Goal: Task Accomplishment & Management: Manage account settings

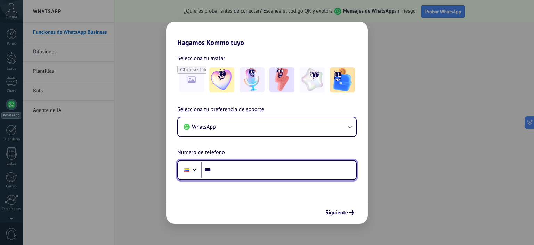
click at [276, 175] on input "***" at bounding box center [278, 170] width 155 height 16
type input "**********"
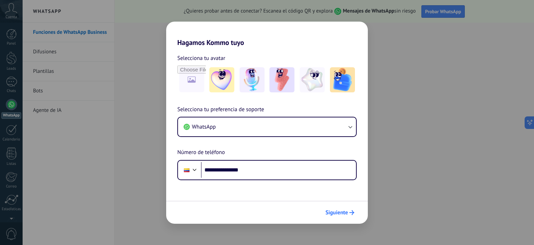
click at [338, 214] on span "Siguiente" at bounding box center [337, 212] width 23 height 5
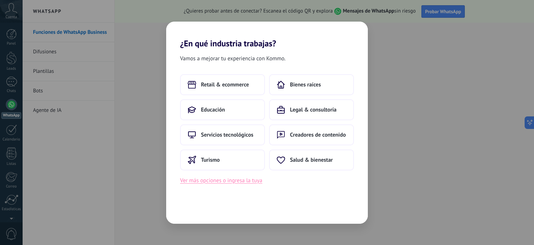
click at [235, 181] on button "Ver más opciones o ingresa la tuya" at bounding box center [221, 180] width 82 height 9
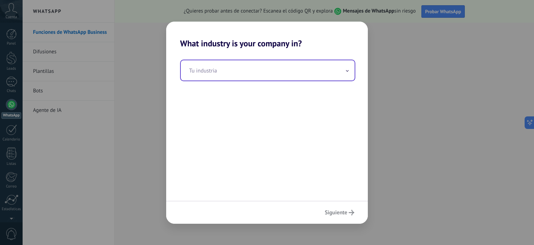
click at [225, 71] on input "text" at bounding box center [268, 70] width 174 height 20
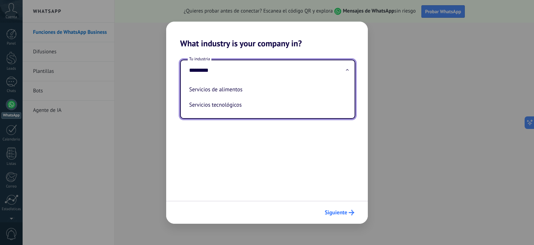
type input "*********"
click at [335, 211] on span "Siguiente" at bounding box center [336, 212] width 23 height 5
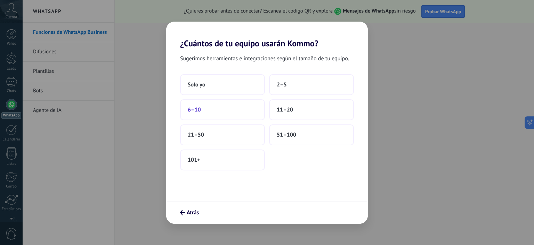
click at [200, 113] on button "6–10" at bounding box center [222, 109] width 85 height 21
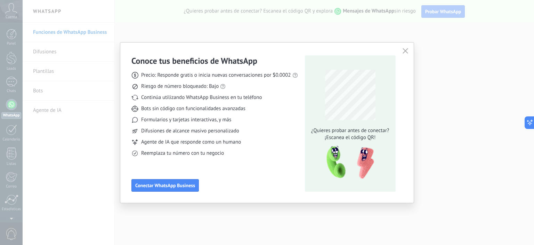
click at [406, 53] on icon "button" at bounding box center [406, 51] width 6 height 6
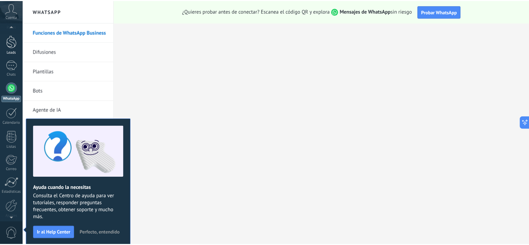
scroll to position [11, 0]
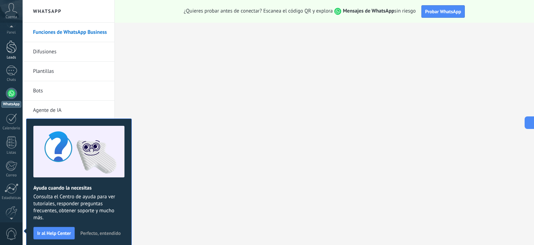
click at [9, 52] on div at bounding box center [11, 46] width 10 height 13
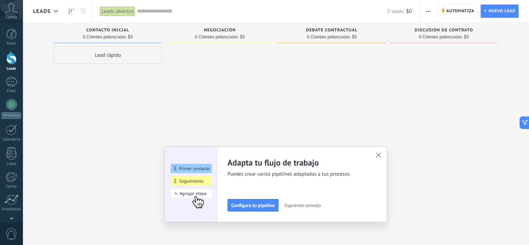
click at [381, 156] on icon "button" at bounding box center [378, 154] width 5 height 5
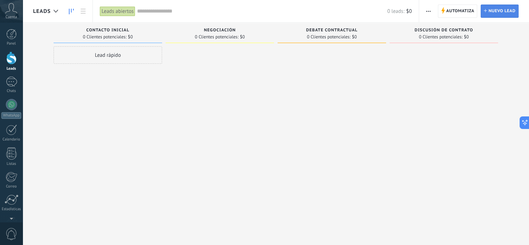
click at [497, 11] on span "Nuevo lead" at bounding box center [501, 11] width 27 height 13
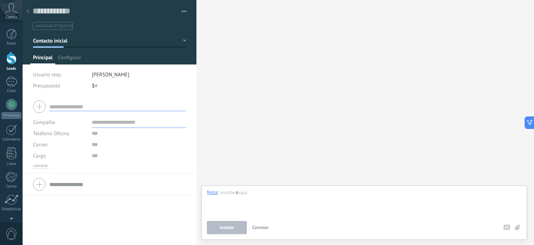
click at [29, 14] on div at bounding box center [28, 12] width 10 height 14
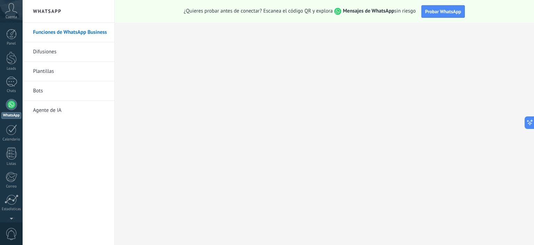
click at [13, 12] on icon at bounding box center [11, 8] width 12 height 10
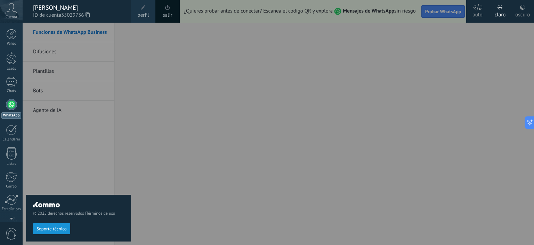
click at [59, 115] on div "© 2025 derechos reservados | Términos de uso Soporte técnico" at bounding box center [78, 134] width 105 height 222
click at [460, 57] on div at bounding box center [290, 122] width 534 height 245
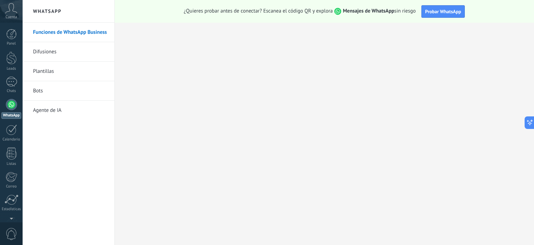
click at [58, 112] on link "Agente de IA" at bounding box center [70, 110] width 74 height 19
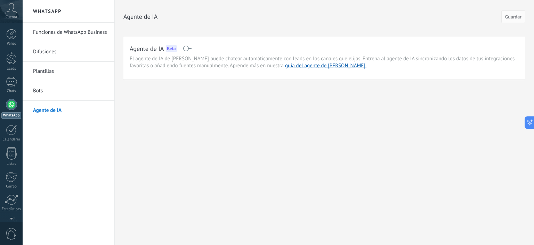
click at [185, 47] on span at bounding box center [187, 49] width 9 height 6
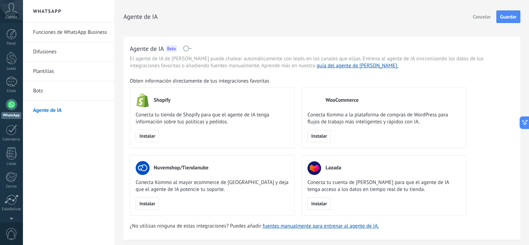
scroll to position [17, 0]
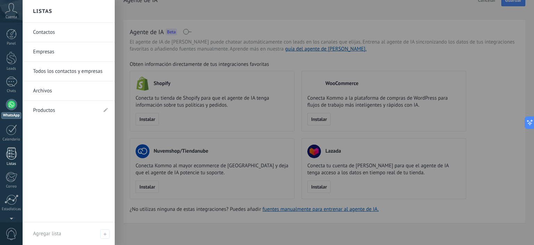
click at [11, 150] on div at bounding box center [11, 153] width 10 height 12
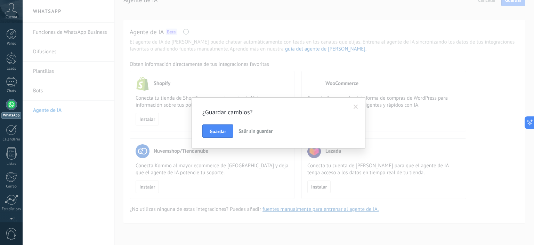
click at [263, 135] on button "Salir sin guardar" at bounding box center [256, 130] width 40 height 13
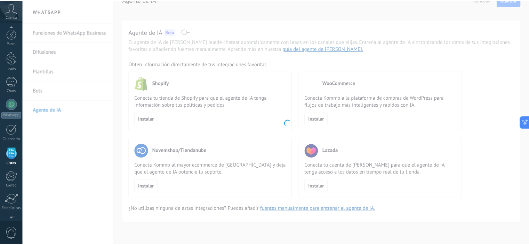
scroll to position [43, 0]
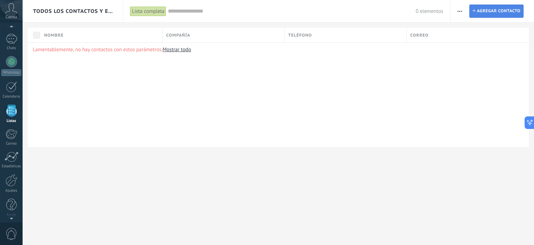
click at [495, 9] on span "Agregar contacto" at bounding box center [498, 11] width 43 height 13
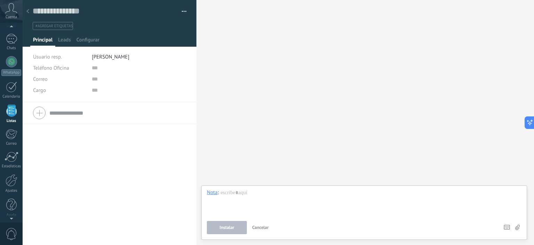
click at [10, 15] on span "Cuenta" at bounding box center [11, 17] width 11 height 5
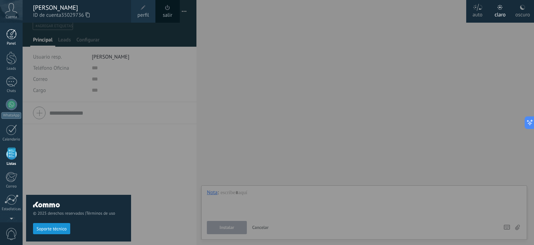
click at [14, 41] on link "Panel" at bounding box center [11, 37] width 23 height 17
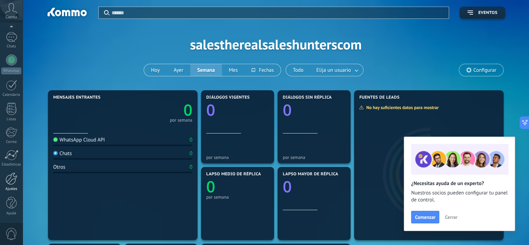
scroll to position [70, 0]
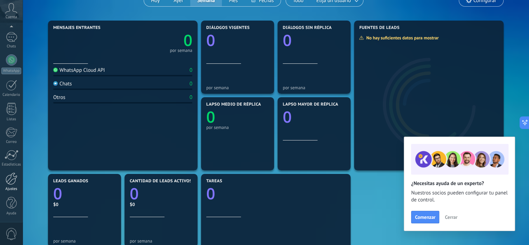
click at [13, 185] on link "Ajustes" at bounding box center [11, 181] width 23 height 19
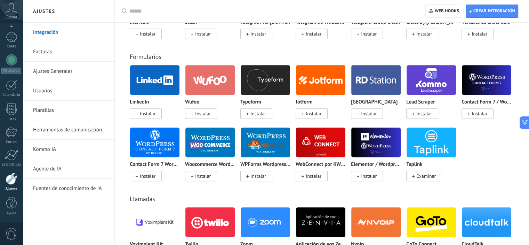
scroll to position [626, 0]
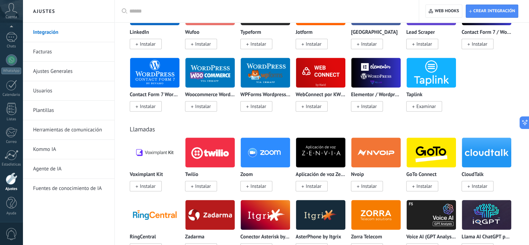
click at [416, 190] on span "Instalar" at bounding box center [422, 186] width 32 height 10
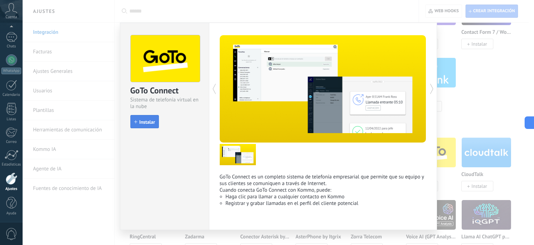
click at [142, 125] on button "Instalar" at bounding box center [144, 121] width 29 height 13
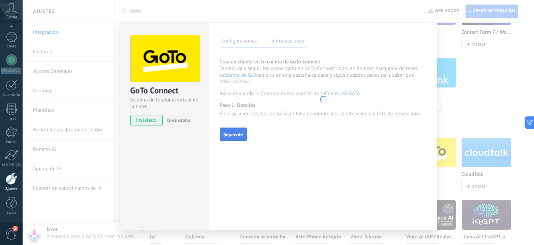
click at [234, 133] on span "Siguiente" at bounding box center [234, 134] width 20 height 5
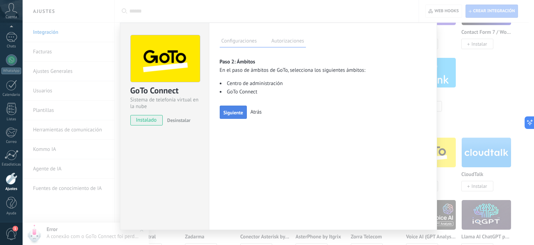
click at [233, 113] on span "Siguiente" at bounding box center [234, 112] width 20 height 5
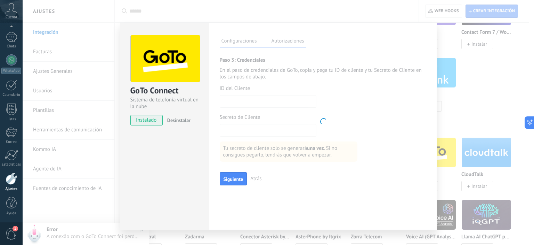
click at [238, 174] on button "Siguiente" at bounding box center [233, 178] width 27 height 13
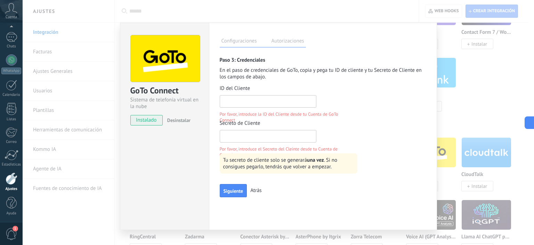
click at [249, 101] on input "text" at bounding box center [268, 101] width 97 height 13
click at [245, 139] on input "text" at bounding box center [268, 136] width 97 height 13
click at [252, 102] on input "text" at bounding box center [268, 101] width 97 height 13
click at [255, 193] on div "Siguiente Atrás" at bounding box center [323, 190] width 207 height 13
click at [256, 188] on span "Atrás" at bounding box center [255, 190] width 11 height 7
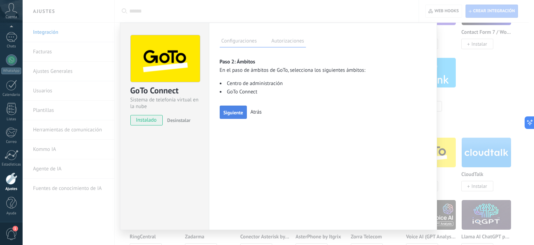
click at [237, 115] on span "Siguiente" at bounding box center [234, 112] width 20 height 5
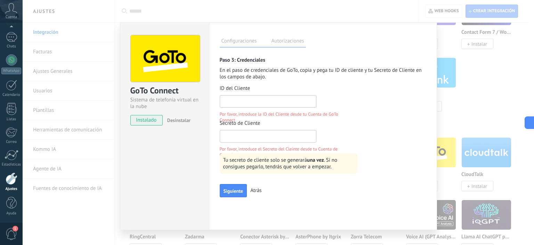
click at [248, 99] on input "text" at bounding box center [268, 101] width 97 height 13
click at [253, 189] on span "Atrás" at bounding box center [255, 190] width 11 height 7
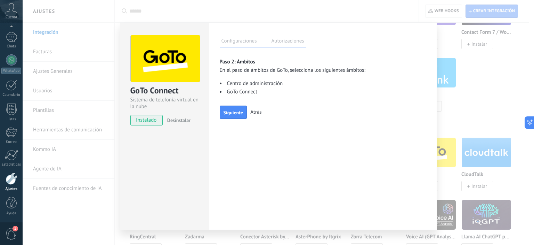
click at [257, 111] on span "Atrás" at bounding box center [255, 112] width 11 height 7
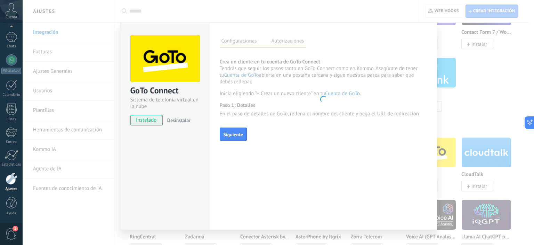
click at [472, 54] on div "GoTo Connect Sistema de telefonía virtual en la nube instalado Desinstalar Conf…" at bounding box center [279, 122] width 512 height 245
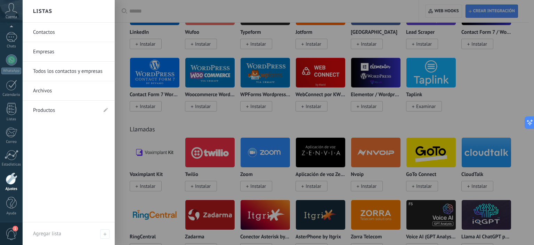
click at [65, 74] on link "Todos los contactos y empresas" at bounding box center [70, 71] width 75 height 19
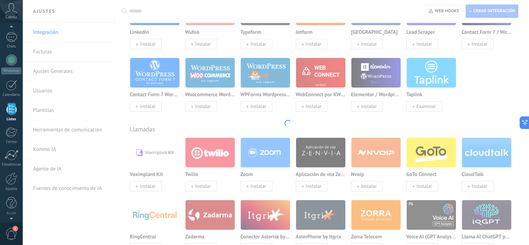
scroll to position [43, 0]
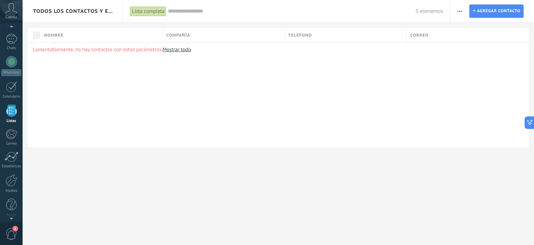
click at [456, 13] on button "button" at bounding box center [460, 11] width 10 height 13
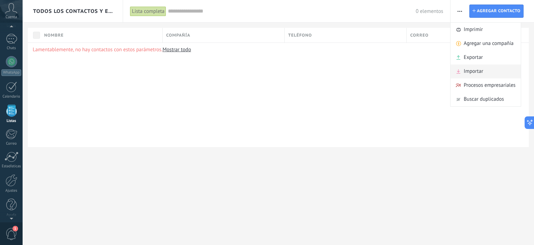
click at [476, 74] on span "Importar" at bounding box center [473, 71] width 19 height 14
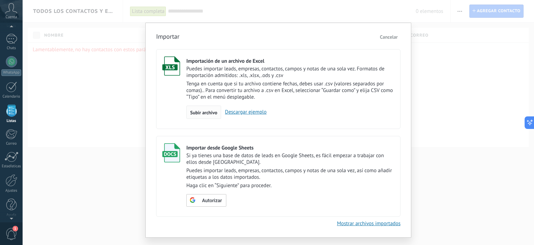
click at [203, 112] on span "Subir archivo" at bounding box center [203, 112] width 27 height 5
click at [0, 0] on input "Importación de un archivo de Excel Puedes importar leads, empresas, contactos, …" at bounding box center [0, 0] width 0 height 0
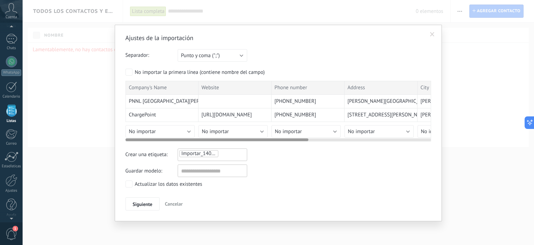
drag, startPoint x: 231, startPoint y: 139, endPoint x: 215, endPoint y: 142, distance: 16.2
click at [215, 142] on div "Ajustes de la importación Separador: Punto y coma (";") Coma (",") Tabulación (…" at bounding box center [279, 122] width 306 height 176
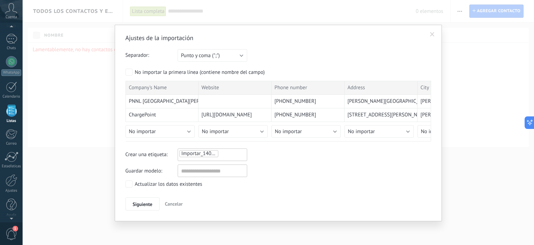
click at [214, 152] on span "Importar_14082025_1659" at bounding box center [211, 153] width 58 height 7
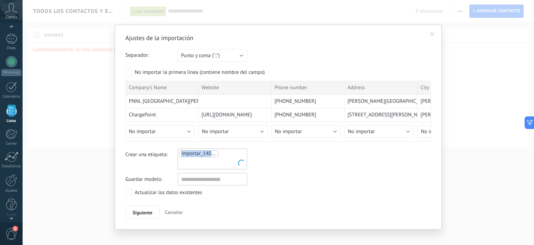
click at [214, 152] on span "Importar_14082025_1659" at bounding box center [211, 153] width 58 height 7
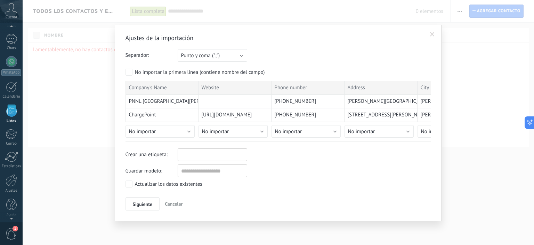
click at [214, 152] on input "text" at bounding box center [197, 154] width 35 height 10
type input "*"
type input "**********"
click at [237, 171] on span "JANITORIAL" at bounding box center [232, 166] width 30 height 9
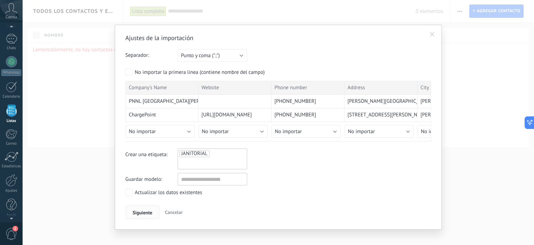
click at [147, 213] on span "Siguiente" at bounding box center [143, 212] width 20 height 5
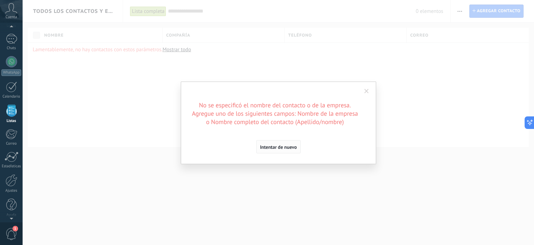
click at [272, 145] on span "Intentar de nuevo" at bounding box center [278, 146] width 37 height 5
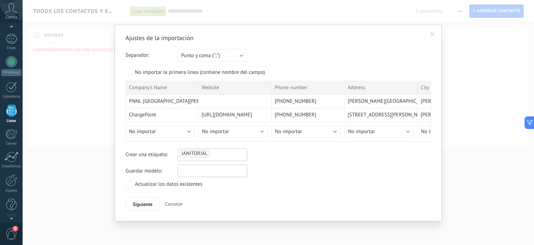
click at [198, 168] on input "text" at bounding box center [213, 170] width 70 height 13
type input "*"
type input "**********"
click at [150, 206] on span "Siguiente" at bounding box center [143, 203] width 20 height 5
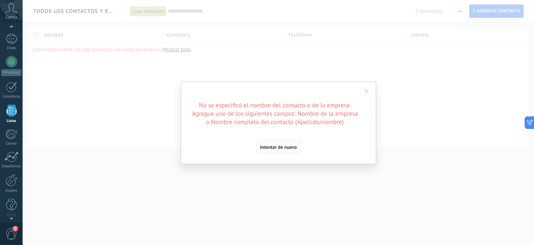
click at [285, 146] on span "Intentar de nuevo" at bounding box center [278, 146] width 37 height 5
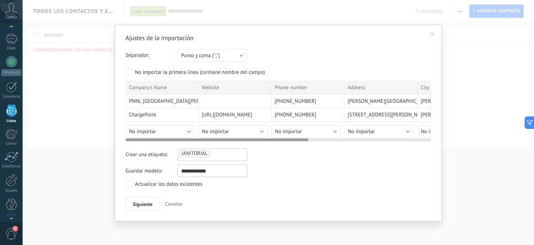
drag, startPoint x: 190, startPoint y: 139, endPoint x: 136, endPoint y: 140, distance: 54.3
click at [136, 140] on div at bounding box center [217, 139] width 183 height 3
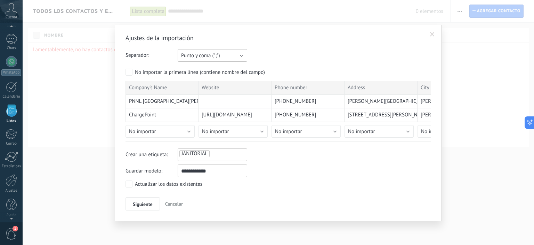
click at [228, 54] on button "Punto y coma (";")" at bounding box center [213, 55] width 70 height 13
click at [211, 66] on span "Coma (",")" at bounding box center [209, 67] width 71 height 7
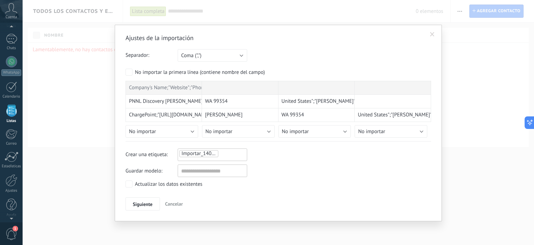
click at [435, 36] on span at bounding box center [432, 35] width 11 height 12
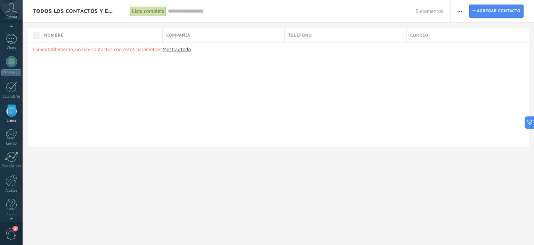
click at [209, 82] on div "Lamentablemente, no hay contactos con estos parámetros. Mostrar todo" at bounding box center [278, 94] width 501 height 104
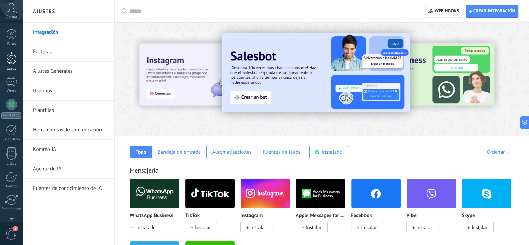
click at [11, 66] on div "Leads" at bounding box center [11, 68] width 20 height 5
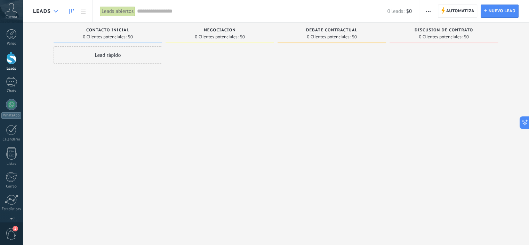
click at [56, 11] on icon at bounding box center [56, 11] width 5 height 3
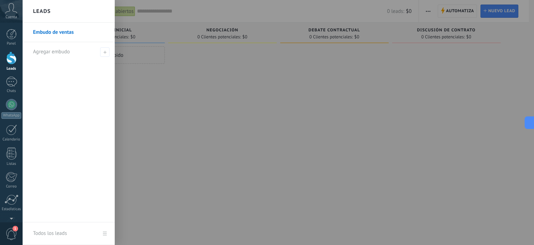
click at [490, 15] on div at bounding box center [290, 122] width 534 height 245
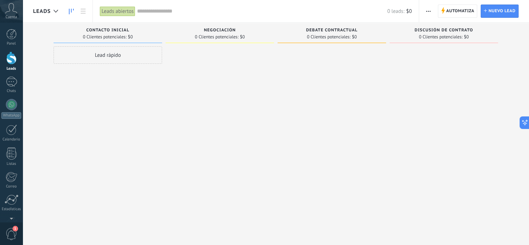
click at [430, 6] on span "button" at bounding box center [428, 11] width 5 height 13
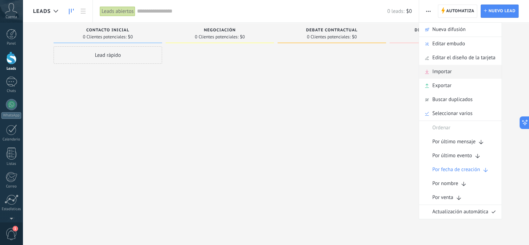
click at [454, 71] on div "Importar" at bounding box center [460, 72] width 82 height 14
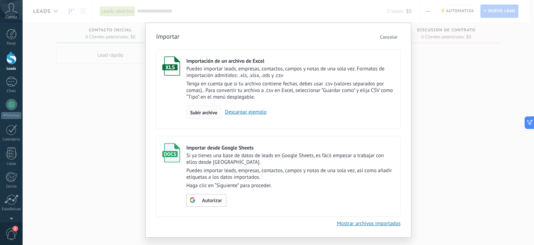
click at [203, 113] on span "Subir archivo" at bounding box center [203, 112] width 27 height 5
click at [0, 0] on input "Importación de un archivo de Excel Puedes importar leads, empresas, contactos, …" at bounding box center [0, 0] width 0 height 0
click at [207, 203] on span "Autorizar" at bounding box center [212, 200] width 20 height 5
click at [209, 200] on span "Escoger tabla" at bounding box center [211, 200] width 28 height 5
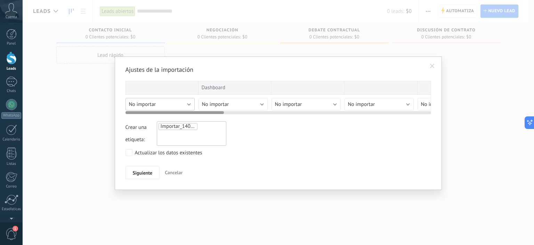
click at [185, 104] on button "No importar" at bounding box center [160, 104] width 69 height 13
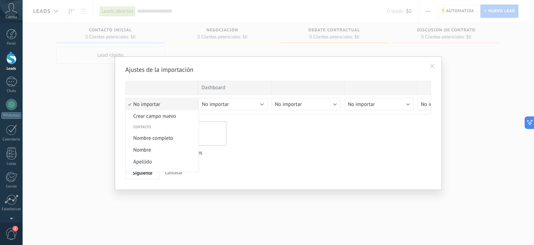
click at [185, 104] on span "No importar" at bounding box center [161, 104] width 71 height 7
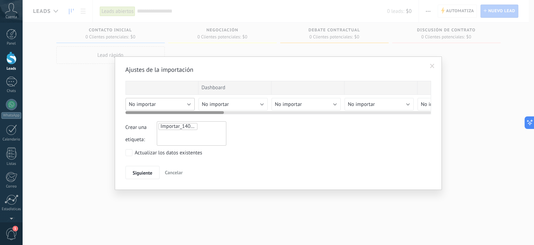
click at [185, 104] on button "No importar" at bounding box center [160, 104] width 69 height 13
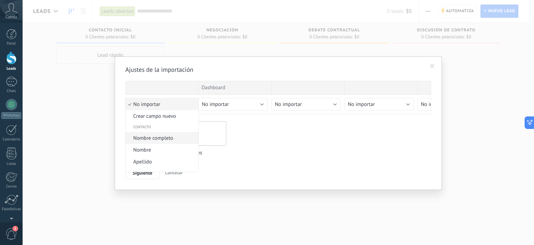
click at [170, 138] on span "Nombre completo" at bounding box center [161, 138] width 71 height 7
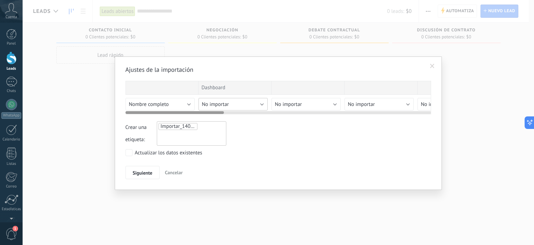
click at [236, 107] on button "No importar" at bounding box center [233, 104] width 69 height 13
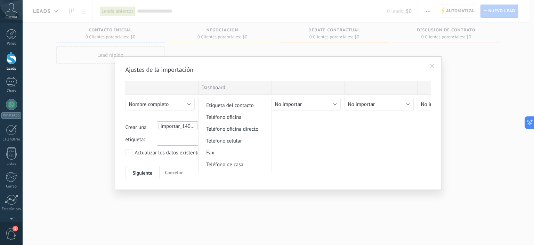
scroll to position [70, 0]
click at [181, 127] on span "Importar_14082025_1702" at bounding box center [190, 126] width 58 height 7
click at [193, 127] on span "Importar_14082025_1702" at bounding box center [190, 126] width 58 height 7
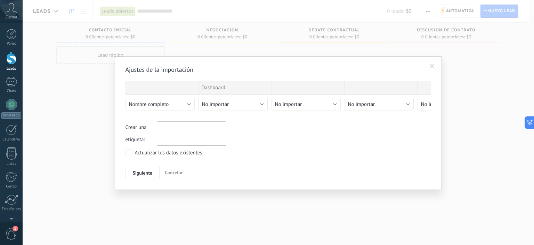
click at [193, 127] on input "text" at bounding box center [176, 127] width 35 height 10
type input "**********"
click at [208, 138] on span "JANITORIAL" at bounding box center [211, 139] width 30 height 9
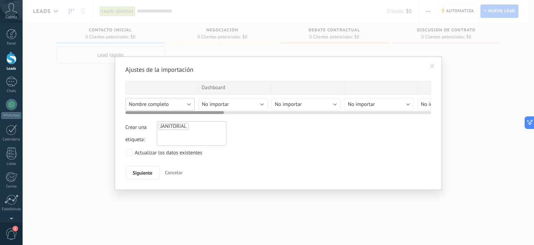
click at [185, 103] on button "Nombre completo" at bounding box center [160, 104] width 69 height 13
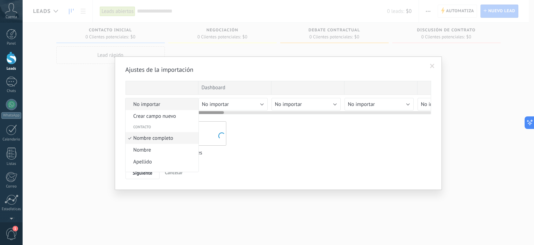
scroll to position [4, 0]
click at [164, 105] on li "No importar" at bounding box center [162, 100] width 73 height 12
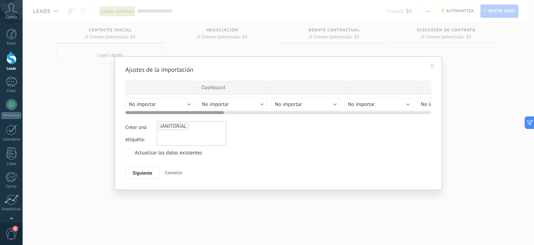
drag, startPoint x: 365, startPoint y: 113, endPoint x: 415, endPoint y: 112, distance: 49.4
click at [415, 112] on div at bounding box center [279, 111] width 306 height 6
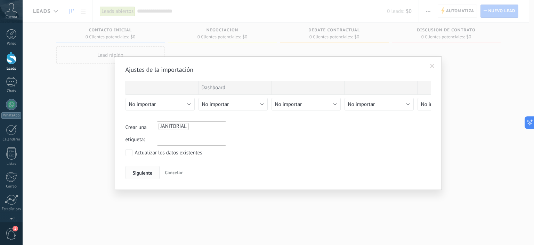
click at [139, 172] on span "Siguiente" at bounding box center [143, 172] width 20 height 5
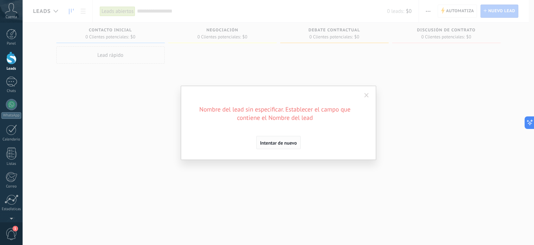
click at [287, 142] on span "Intentar de nuevo" at bounding box center [278, 142] width 37 height 5
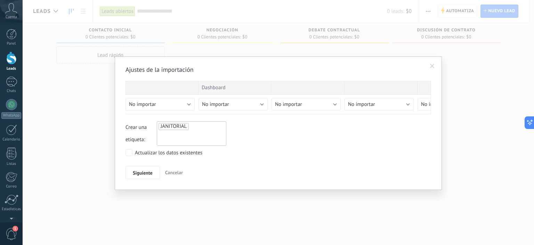
click at [433, 64] on span at bounding box center [432, 66] width 5 height 5
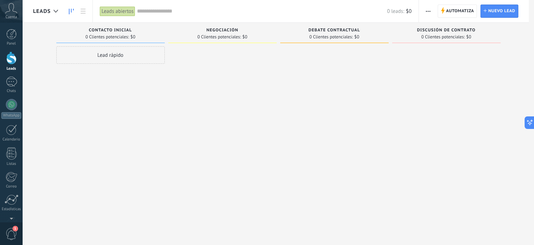
click at [429, 9] on span "button" at bounding box center [428, 11] width 5 height 13
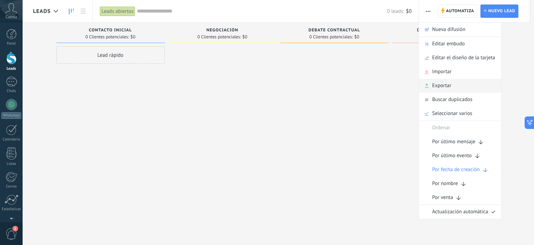
click at [441, 82] on span "Exportar" at bounding box center [441, 86] width 19 height 14
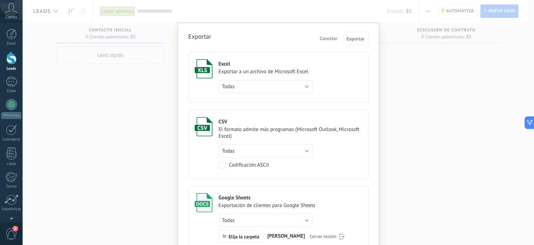
scroll to position [43, 0]
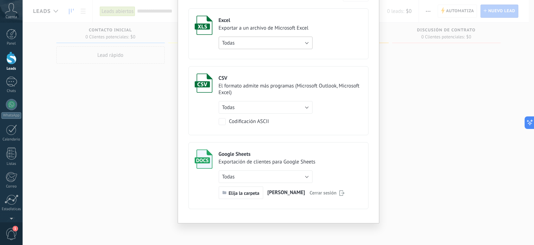
click at [298, 37] on button "Todas" at bounding box center [266, 43] width 94 height 13
click at [252, 41] on span "Todas" at bounding box center [263, 43] width 96 height 7
click at [282, 23] on div "Excel Exportar a un archivo de Microsoft Excel Todas de filtro activo Todas" at bounding box center [266, 32] width 94 height 33
click at [206, 23] on use at bounding box center [204, 24] width 18 height 19
click at [360, 39] on label "Excel Exportar a un archivo de Microsoft Excel Todas de filtro activo Todas" at bounding box center [279, 33] width 180 height 51
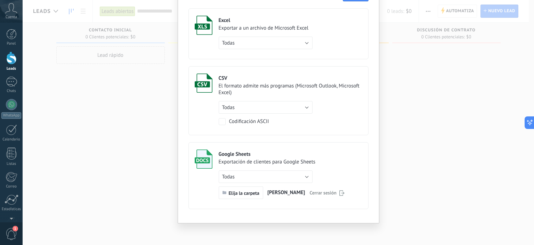
scroll to position [0, 0]
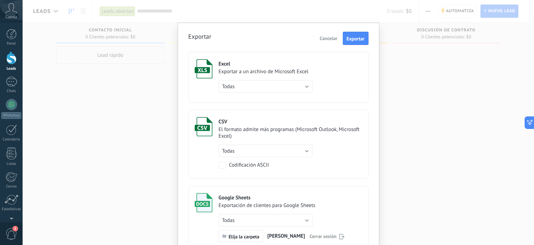
click at [334, 40] on span "Cancelar" at bounding box center [329, 38] width 18 height 6
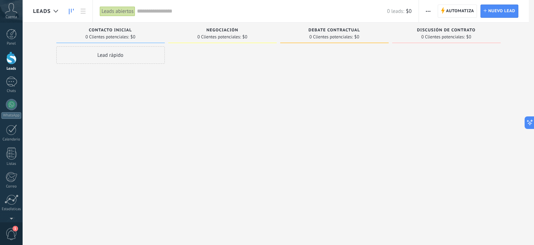
click at [424, 9] on button "button" at bounding box center [428, 11] width 10 height 13
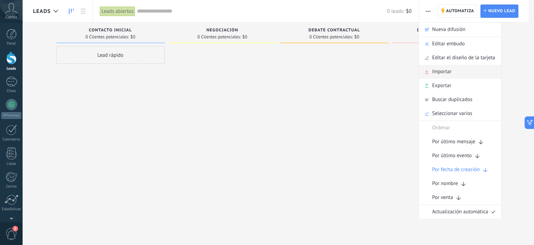
click at [441, 73] on span "Importar" at bounding box center [441, 72] width 19 height 14
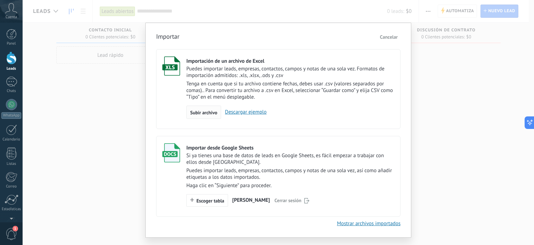
click at [207, 113] on span "Subir archivo" at bounding box center [203, 112] width 27 height 5
click at [0, 0] on input "Importación de un archivo de Excel Puedes importar leads, empresas, contactos, …" at bounding box center [0, 0] width 0 height 0
click at [207, 112] on span "Subir archivo" at bounding box center [203, 112] width 27 height 5
click at [0, 0] on input "Importación de un archivo de Excel Puedes importar leads, empresas, contactos, …" at bounding box center [0, 0] width 0 height 0
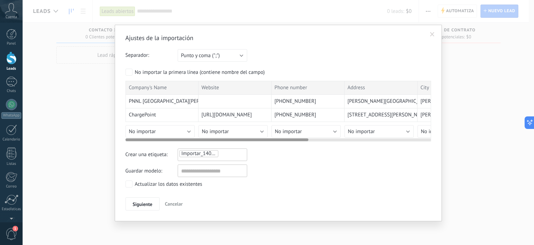
drag, startPoint x: 225, startPoint y: 138, endPoint x: 181, endPoint y: 150, distance: 45.8
click at [181, 150] on div "Ajustes de la importación Separador: Punto y coma (";") Coma (",") Tabulación (…" at bounding box center [279, 122] width 306 height 176
click at [180, 132] on button "No importar" at bounding box center [160, 131] width 69 height 13
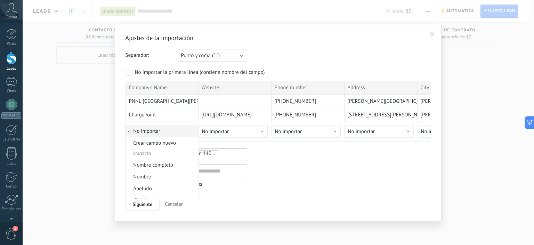
scroll to position [70, 0]
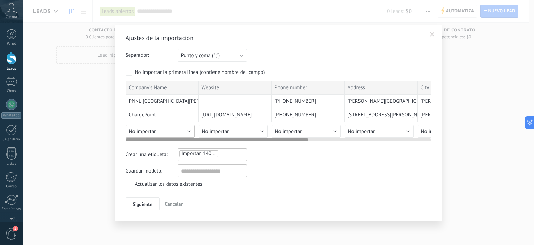
click at [173, 129] on button "No importar" at bounding box center [160, 131] width 69 height 13
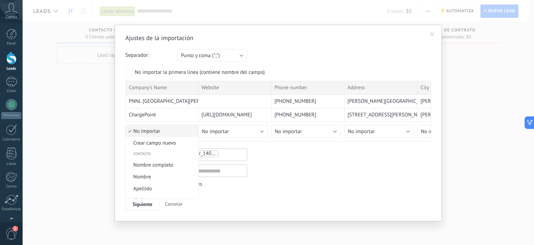
click at [173, 129] on span "No importar" at bounding box center [161, 131] width 71 height 7
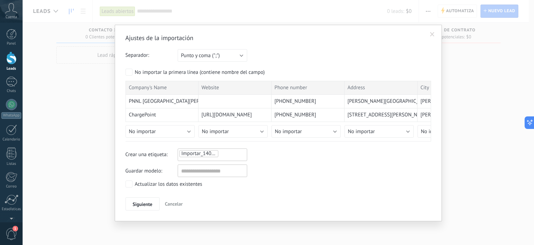
click at [429, 35] on span at bounding box center [432, 35] width 11 height 12
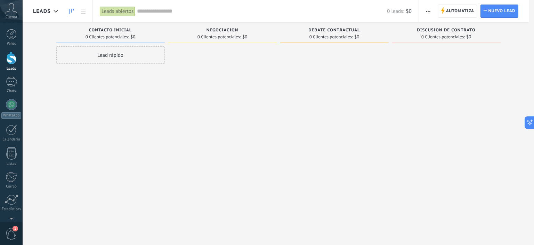
click at [107, 54] on div "Lead rápido" at bounding box center [110, 54] width 109 height 17
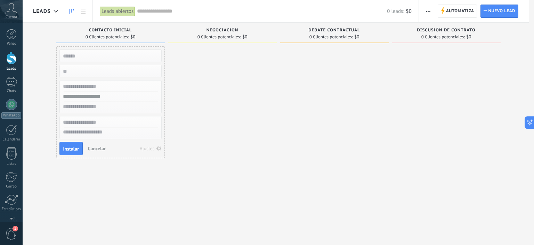
paste input "**********"
type input "**********"
click at [102, 83] on input "text" at bounding box center [110, 86] width 102 height 10
paste input "*********"
type input "*********"
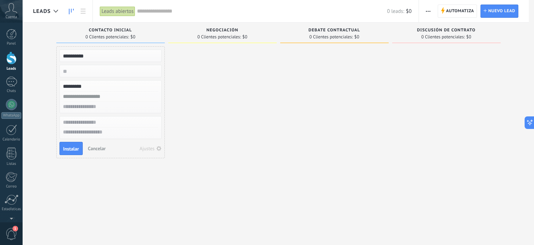
click at [99, 95] on input "text" at bounding box center [110, 96] width 102 height 10
paste input "**********"
type input "**********"
click at [96, 105] on input "text" at bounding box center [110, 107] width 102 height 10
paste input "**********"
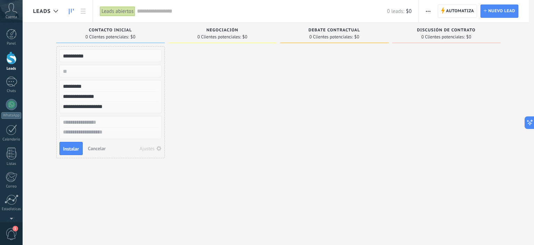
type input "**********"
click at [95, 131] on textarea at bounding box center [111, 132] width 102 height 10
paste textarea "**********"
type textarea "**********"
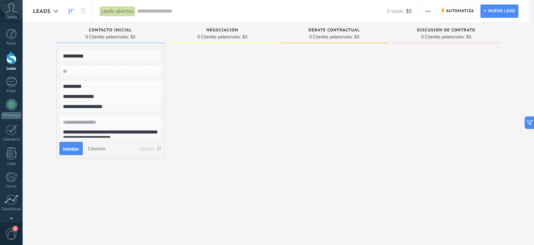
scroll to position [13, 0]
type textarea "**********"
click at [67, 156] on span "Instalar" at bounding box center [71, 154] width 16 height 5
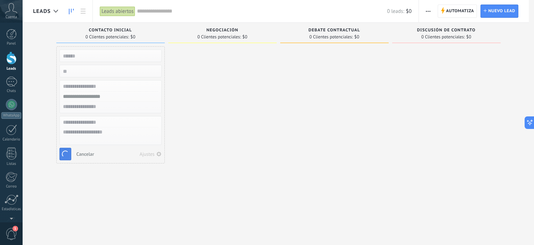
scroll to position [7, 0]
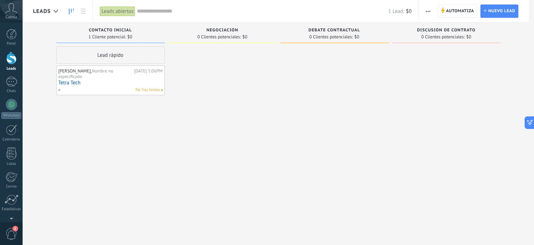
click at [111, 80] on link "Tetra Tech" at bounding box center [110, 83] width 104 height 6
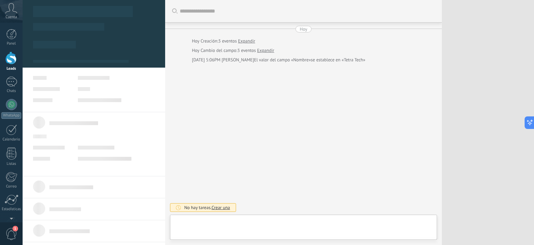
type textarea "**********"
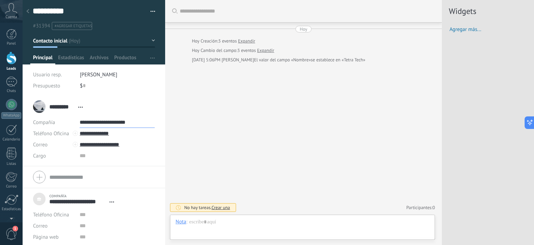
click at [82, 121] on input "**********" at bounding box center [117, 122] width 75 height 11
click at [100, 146] on div "Editar" at bounding box center [103, 146] width 46 height 12
click at [120, 122] on input "**********" at bounding box center [117, 122] width 75 height 11
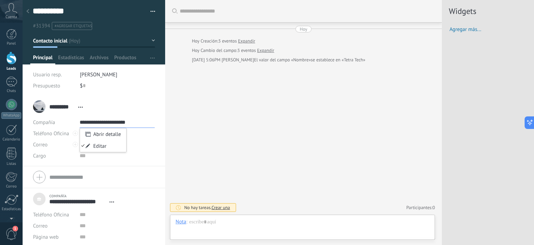
paste input "**********"
drag, startPoint x: 65, startPoint y: 13, endPoint x: 30, endPoint y: 13, distance: 35.5
click at [30, 13] on div "**********" at bounding box center [94, 48] width 143 height 96
click at [115, 121] on input "**********" at bounding box center [117, 122] width 74 height 11
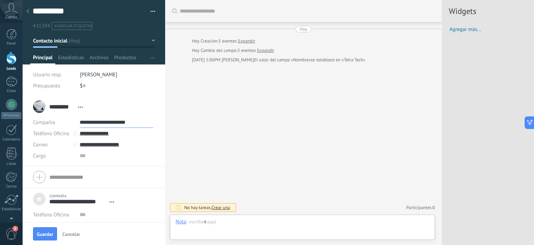
click at [115, 121] on input "**********" at bounding box center [117, 122] width 74 height 11
paste input "text"
type input "**********"
click at [49, 238] on button "Guardar" at bounding box center [45, 233] width 24 height 13
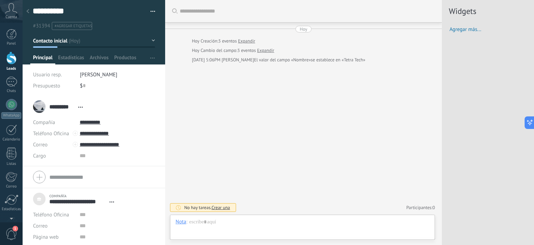
click at [38, 110] on div "********* [PERSON_NAME] *** [PERSON_NAME] ***** [PERSON_NAME] Abrir detalle Cop…" at bounding box center [59, 106] width 53 height 17
click at [26, 14] on div at bounding box center [28, 12] width 10 height 14
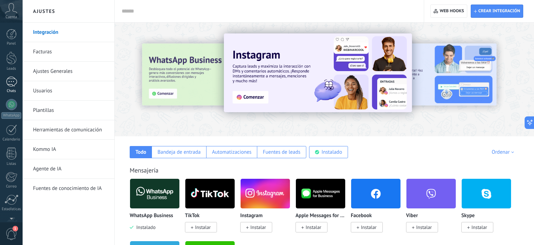
click at [14, 40] on link "Panel" at bounding box center [11, 37] width 23 height 17
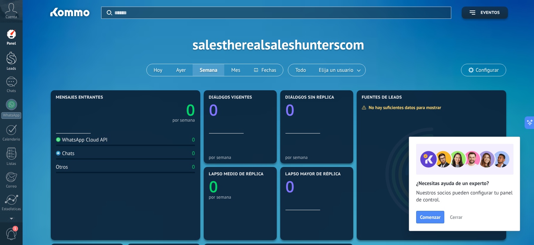
click at [11, 55] on div at bounding box center [11, 57] width 10 height 13
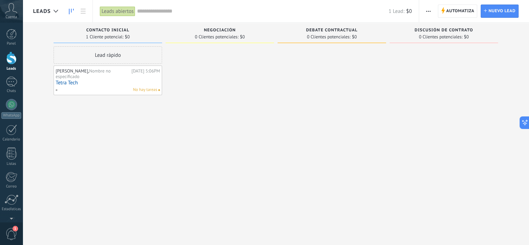
click at [219, 30] on span "Negociación" at bounding box center [220, 30] width 32 height 5
click at [214, 32] on span "Negociación" at bounding box center [220, 30] width 32 height 5
click at [229, 83] on div at bounding box center [220, 123] width 109 height 154
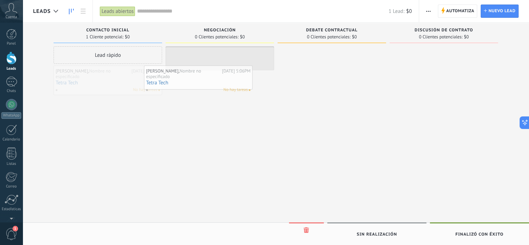
drag, startPoint x: 125, startPoint y: 79, endPoint x: 217, endPoint y: 79, distance: 91.5
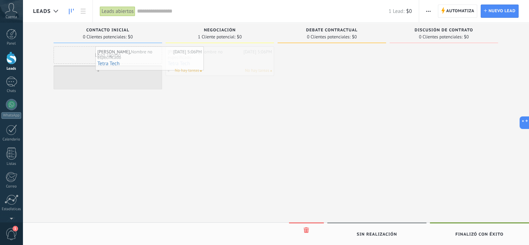
drag, startPoint x: 215, startPoint y: 64, endPoint x: 145, endPoint y: 64, distance: 70.3
